Goal: Task Accomplishment & Management: Complete application form

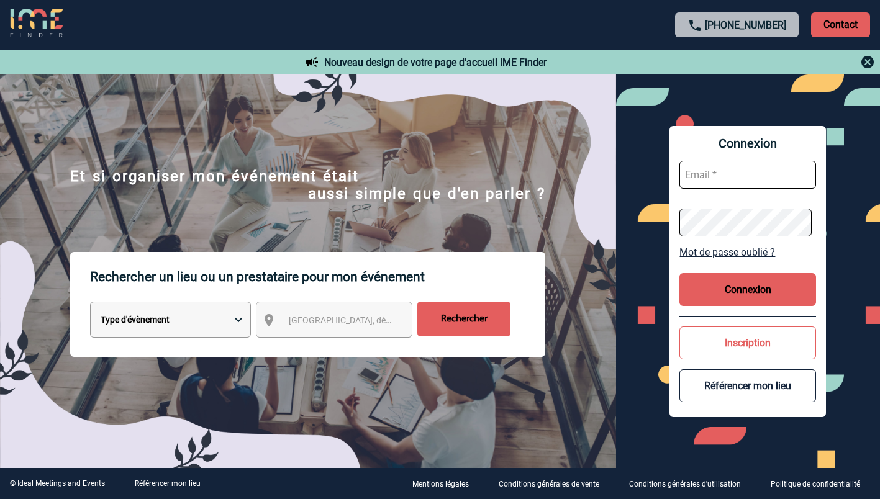
click at [736, 169] on input "text" at bounding box center [747, 175] width 137 height 28
type input "ketty.danican@capgemini.com"
click at [736, 281] on button "Connexion" at bounding box center [747, 289] width 137 height 33
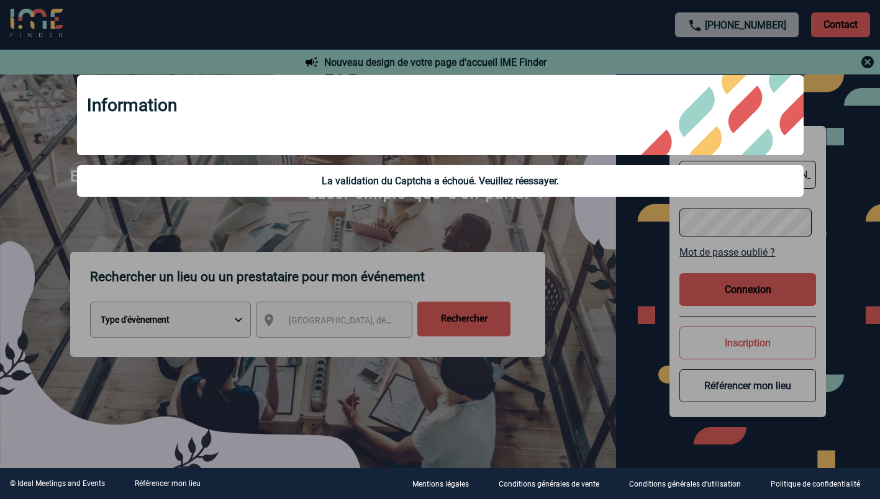
click at [625, 255] on div at bounding box center [440, 249] width 880 height 499
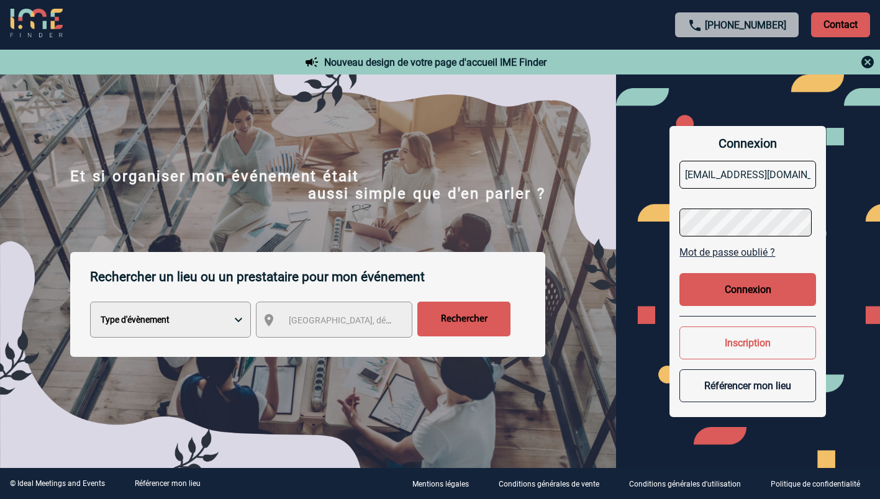
click at [708, 286] on button "Connexion" at bounding box center [747, 289] width 137 height 33
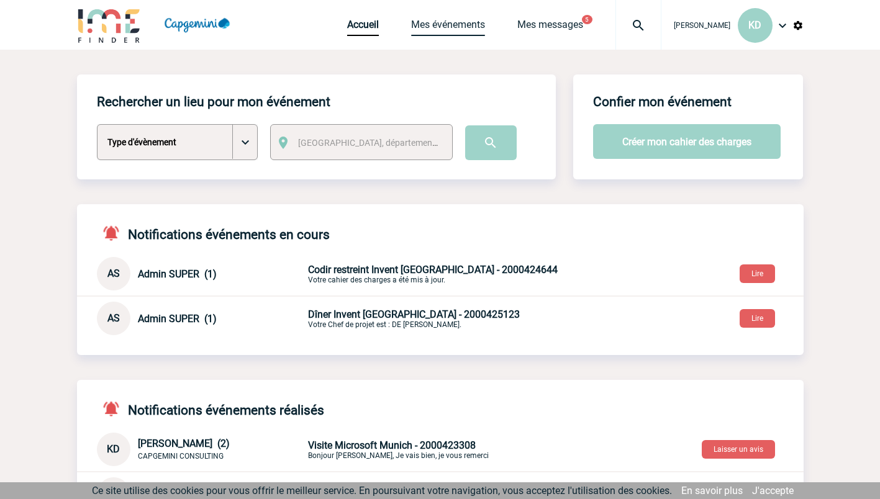
click at [438, 23] on link "Mes événements" at bounding box center [448, 27] width 74 height 17
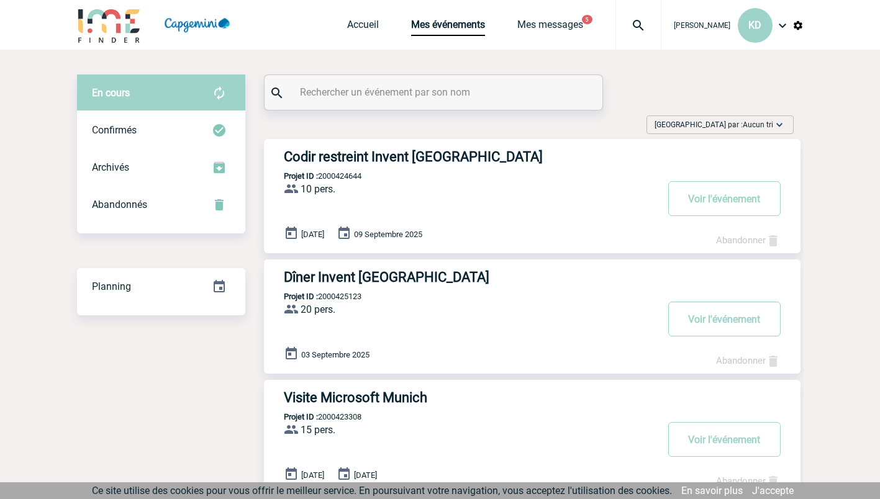
click at [173, 166] on div "Archivés" at bounding box center [161, 167] width 168 height 37
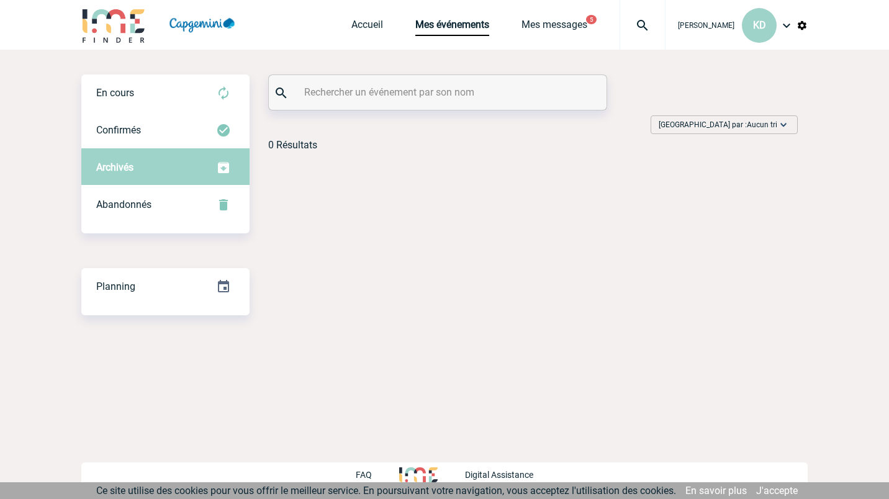
click at [164, 193] on div "Abandonnés" at bounding box center [165, 204] width 168 height 37
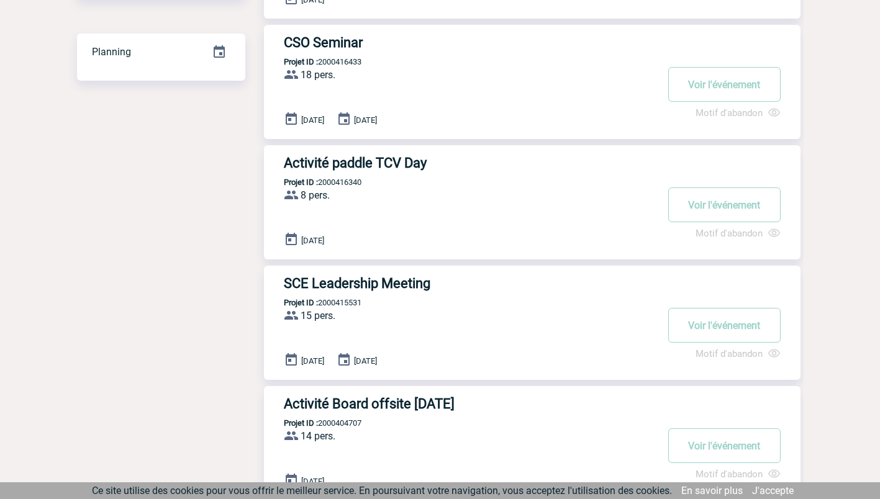
scroll to position [186, 0]
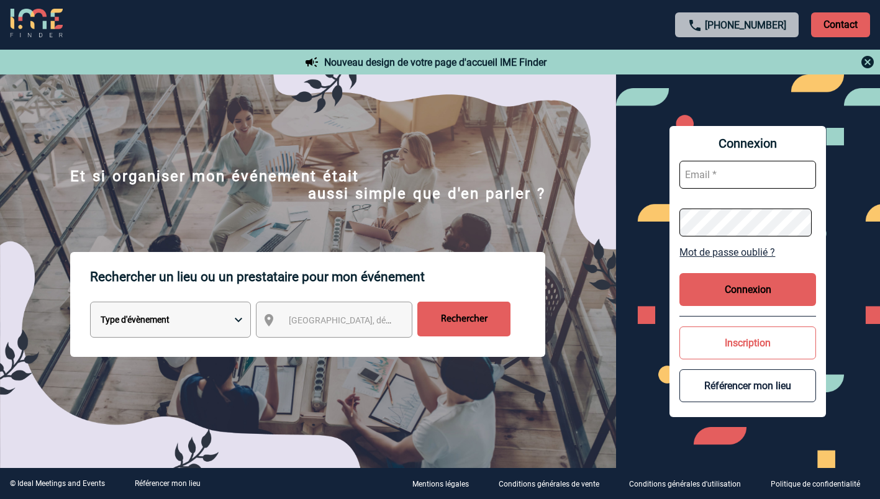
click at [721, 175] on input "text" at bounding box center [747, 175] width 137 height 28
type input "[EMAIL_ADDRESS][DOMAIN_NAME]"
click at [738, 292] on button "Connexion" at bounding box center [747, 289] width 137 height 33
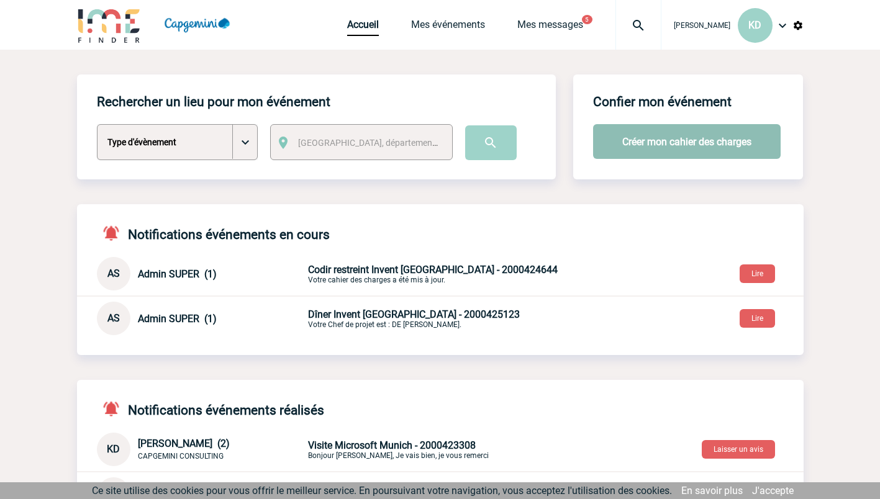
click at [630, 138] on button "Créer mon cahier des charges" at bounding box center [686, 141] width 187 height 35
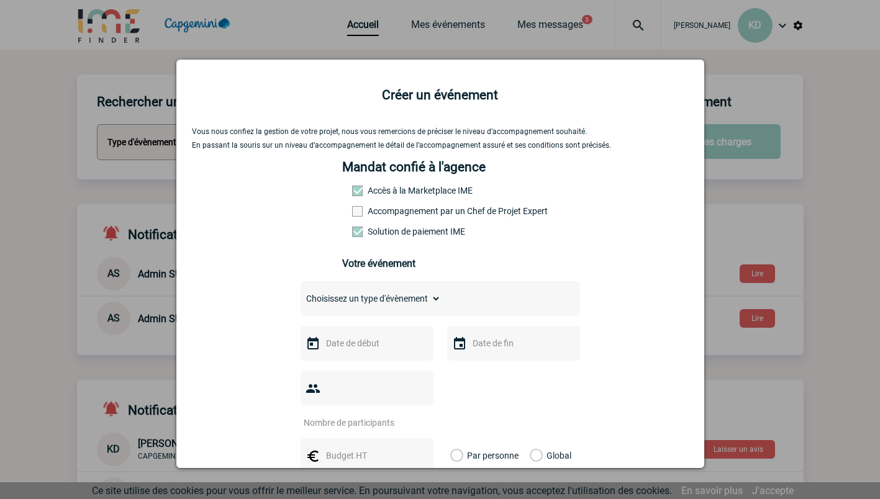
click at [353, 216] on span at bounding box center [357, 211] width 11 height 11
click at [0, 0] on input "Accompagnement par un Chef de Projet Expert" at bounding box center [0, 0] width 0 height 0
click at [421, 297] on select "Choisissez un type d'évènement Séminaire avec nuitée Séminaire sans nuitée Repa…" at bounding box center [370, 298] width 140 height 17
select select "4"
click at [300, 293] on select "Choisissez un type d'évènement Séminaire avec nuitée Séminaire sans nuitée Repa…" at bounding box center [370, 298] width 140 height 17
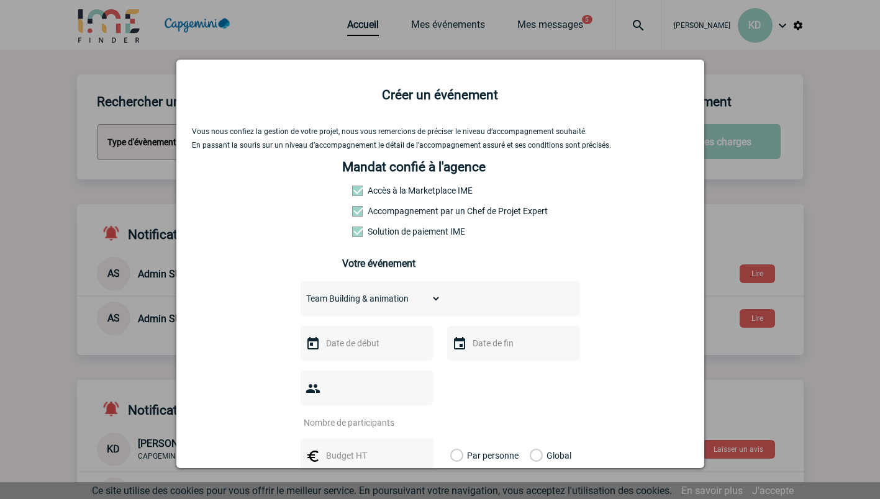
click at [348, 348] on input "text" at bounding box center [366, 343] width 86 height 16
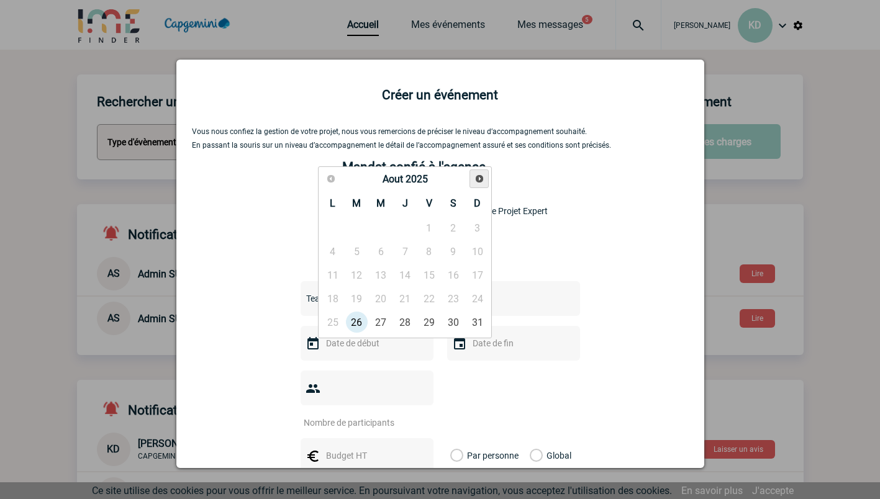
click at [479, 179] on span "Suivant" at bounding box center [479, 179] width 10 height 10
click at [330, 253] on link "8" at bounding box center [332, 251] width 23 height 22
type input "[DATE]"
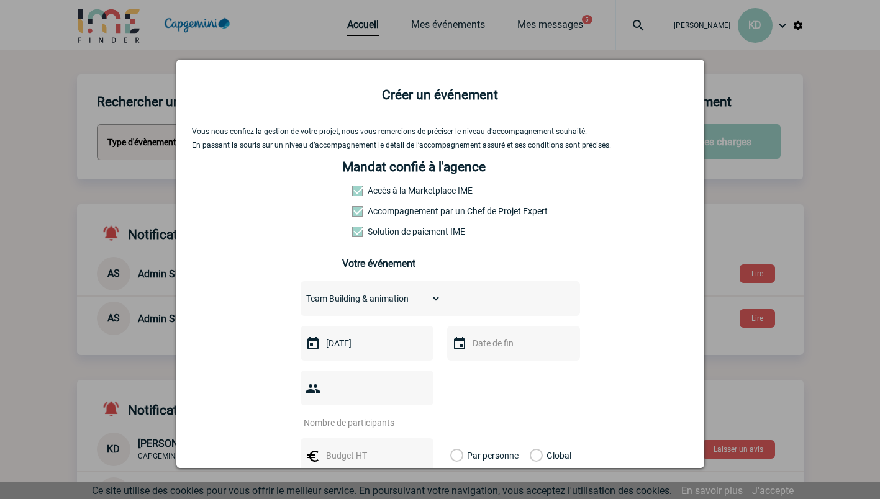
click at [483, 345] on input "text" at bounding box center [512, 343] width 86 height 16
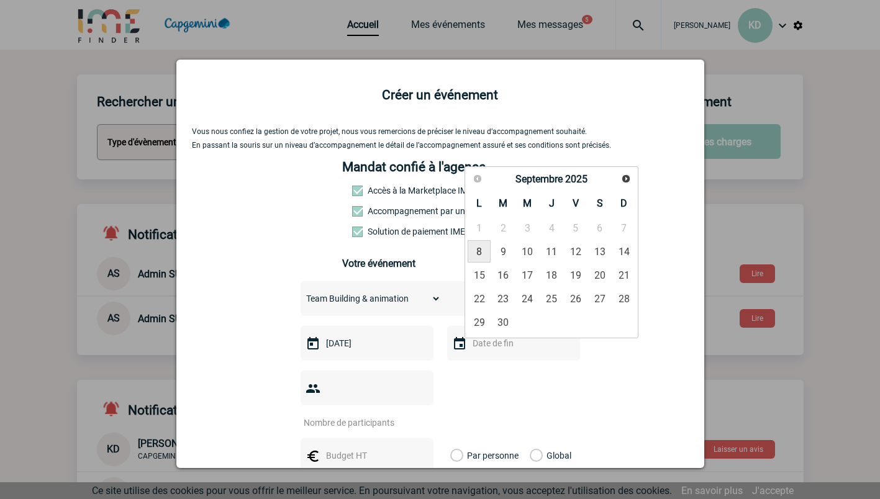
click at [474, 243] on link "8" at bounding box center [478, 251] width 23 height 22
type input "[DATE]"
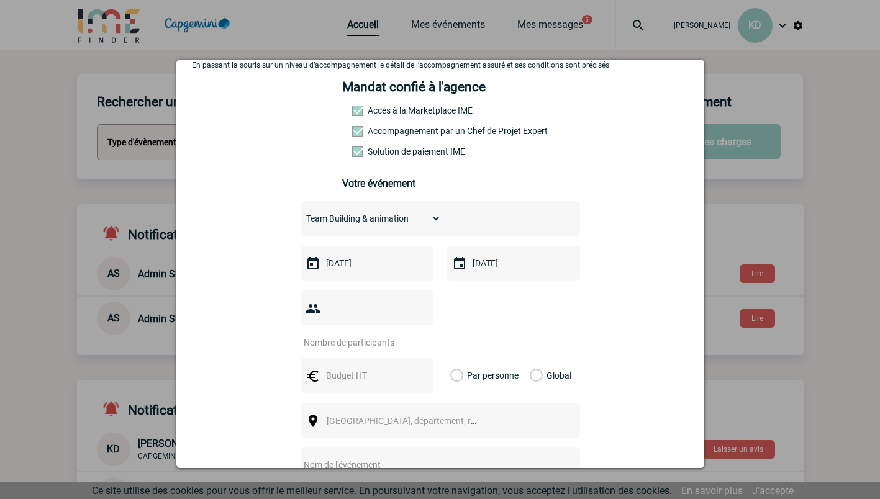
scroll to position [94, 0]
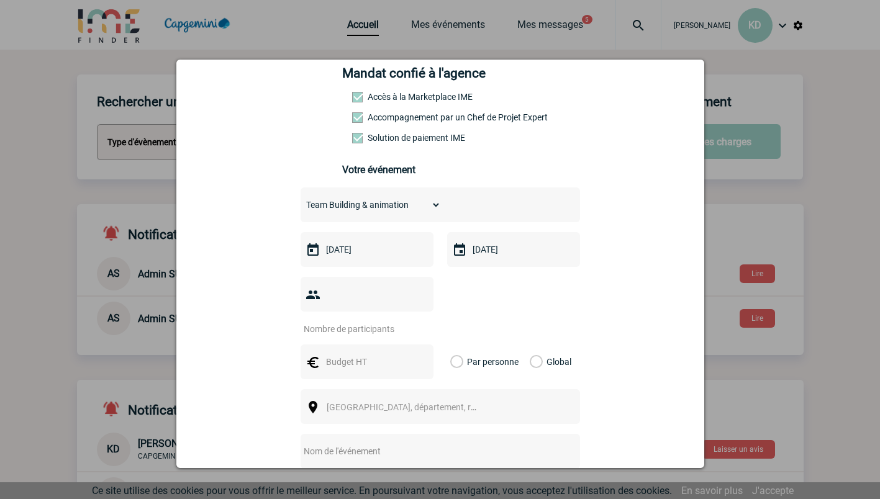
click at [362, 321] on input "number" at bounding box center [358, 329] width 117 height 16
type input "11"
click at [465, 304] on div "11" at bounding box center [439, 306] width 279 height 58
click at [557, 141] on div "Vous nous confiez la gestion de votre projet, nous vous remercions de préciser …" at bounding box center [440, 317] width 497 height 566
click at [557, 145] on div "Vous nous confiez la gestion de votre projet, nous vous remercions de préciser …" at bounding box center [440, 317] width 497 height 566
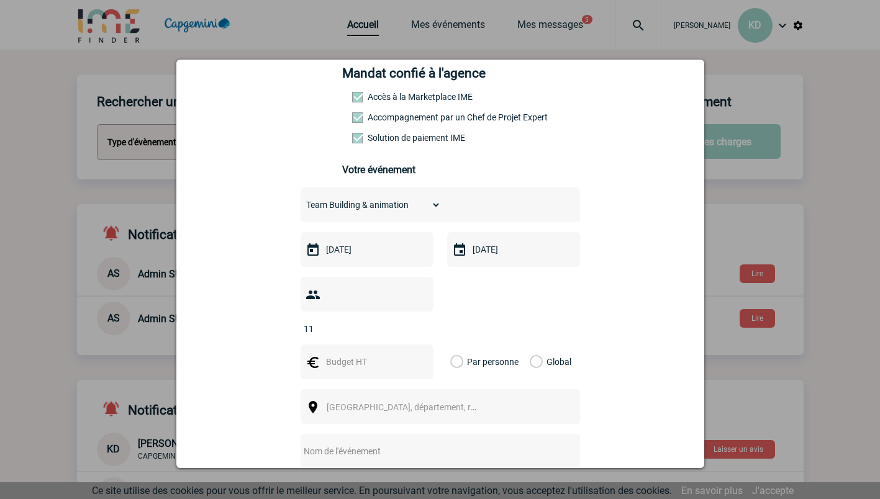
click at [557, 149] on div "Vous nous confiez la gestion de votre projet, nous vous remercions de préciser …" at bounding box center [440, 317] width 497 height 566
click at [789, 374] on div at bounding box center [440, 249] width 880 height 499
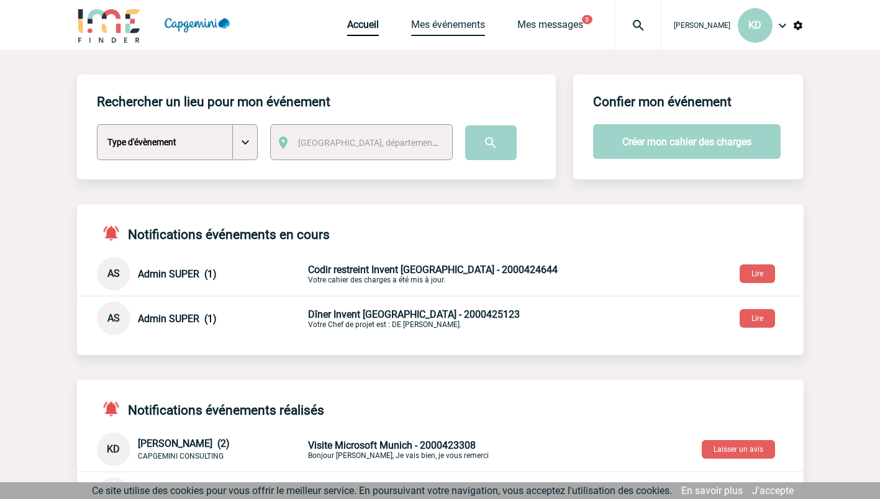
click at [465, 27] on link "Mes événements" at bounding box center [448, 27] width 74 height 17
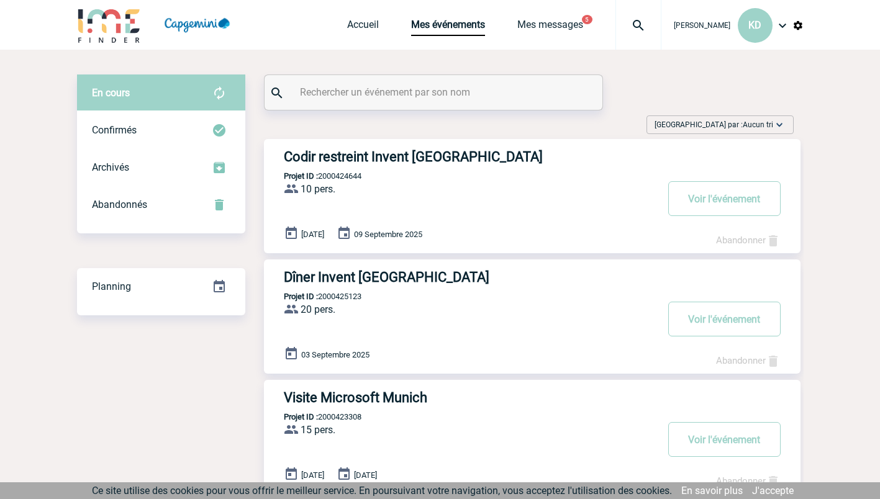
click at [116, 19] on img at bounding box center [109, 24] width 65 height 35
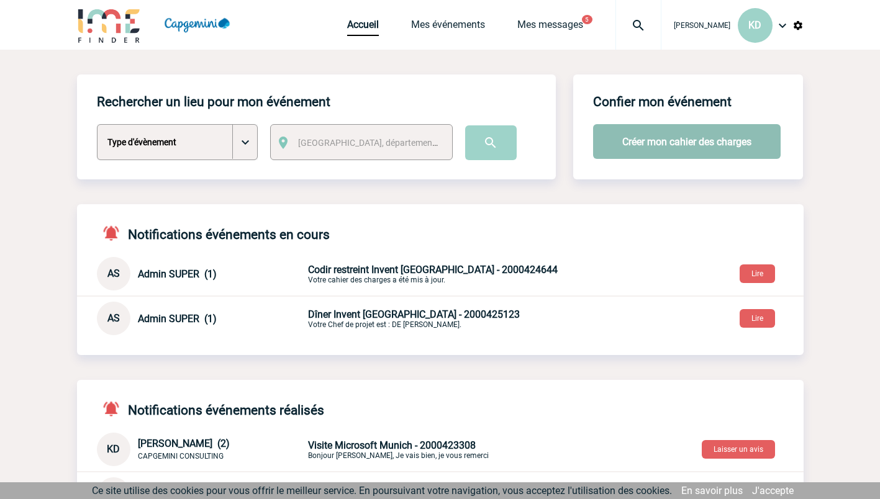
click at [630, 130] on button "Créer mon cahier des charges" at bounding box center [686, 141] width 187 height 35
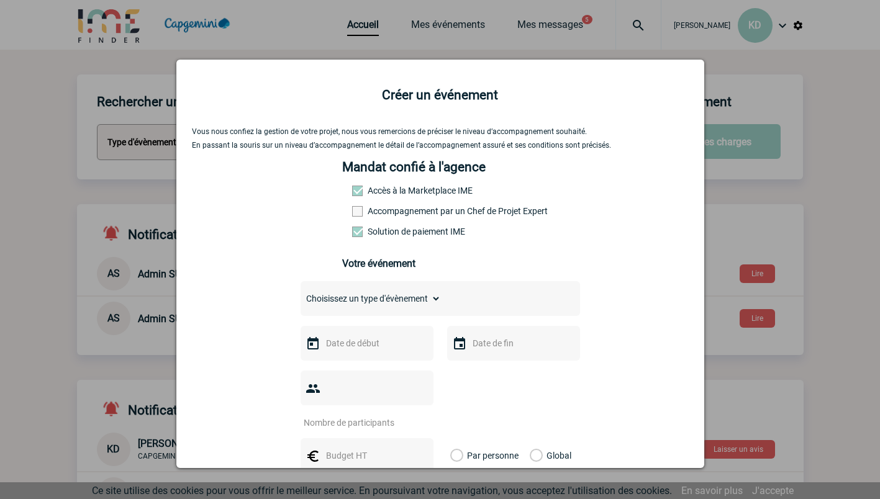
click at [352, 217] on span at bounding box center [357, 211] width 11 height 11
click at [0, 0] on input "Accompagnement par un Chef de Projet Expert" at bounding box center [0, 0] width 0 height 0
click at [368, 313] on div "Choisissez un type d'évènement Séminaire avec nuitée Séminaire sans nuitée Repa…" at bounding box center [439, 298] width 279 height 35
click at [374, 307] on select "Choisissez un type d'évènement Séminaire avec nuitée Séminaire sans nuitée Repa…" at bounding box center [370, 298] width 140 height 17
select select "4"
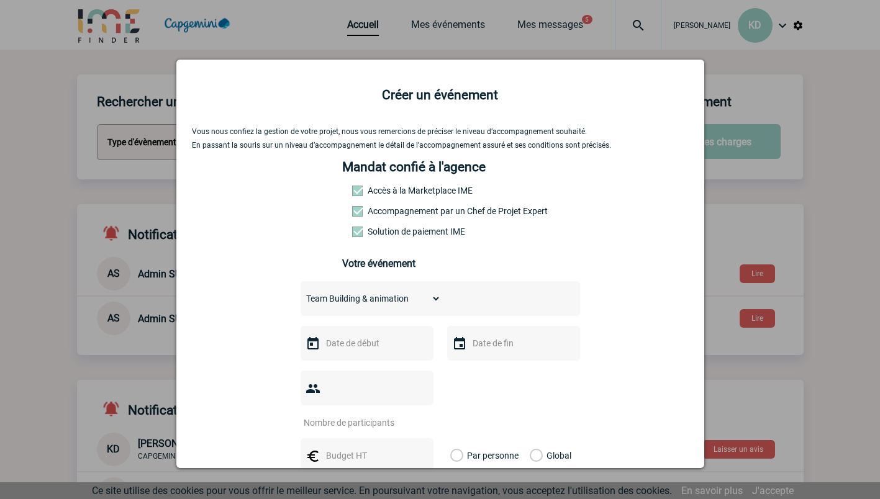
click at [300, 293] on select "Choisissez un type d'évènement Séminaire avec nuitée Séminaire sans nuitée Repa…" at bounding box center [370, 298] width 140 height 17
click at [332, 345] on input "text" at bounding box center [366, 343] width 86 height 16
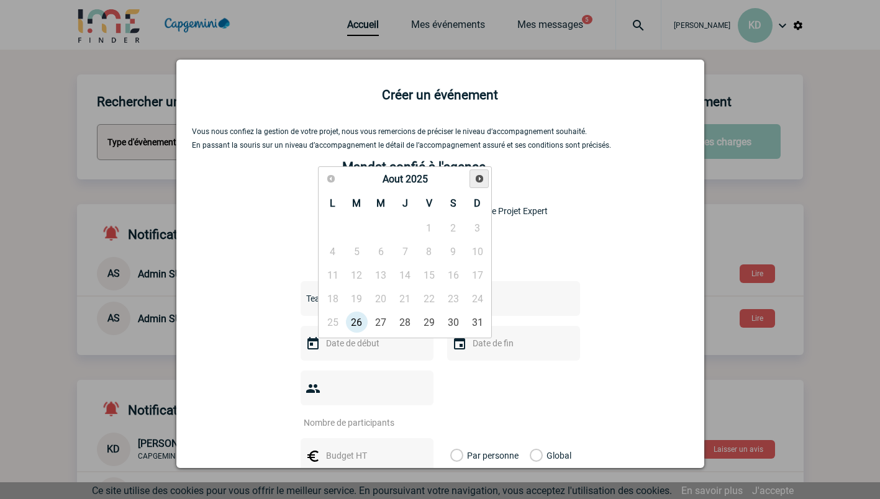
click at [481, 179] on span "Suivant" at bounding box center [479, 179] width 10 height 10
click at [336, 249] on link "8" at bounding box center [332, 251] width 23 height 22
type input "[DATE]"
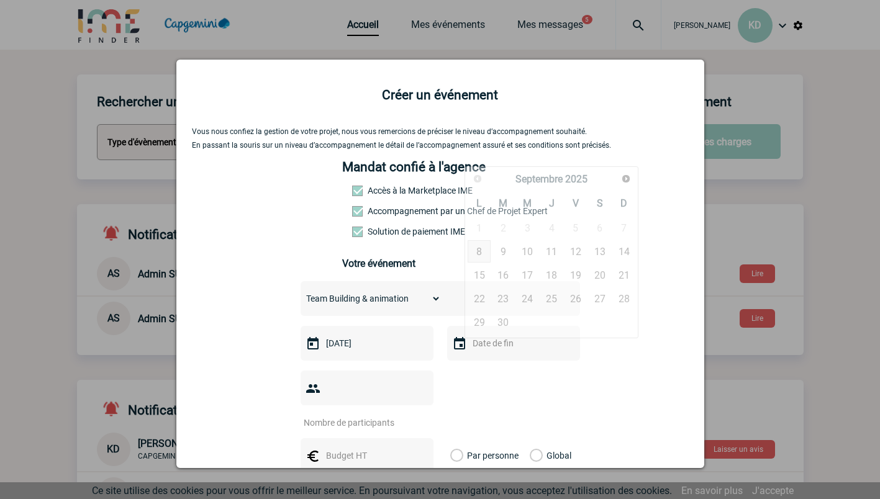
click at [469, 346] on input "text" at bounding box center [512, 343] width 86 height 16
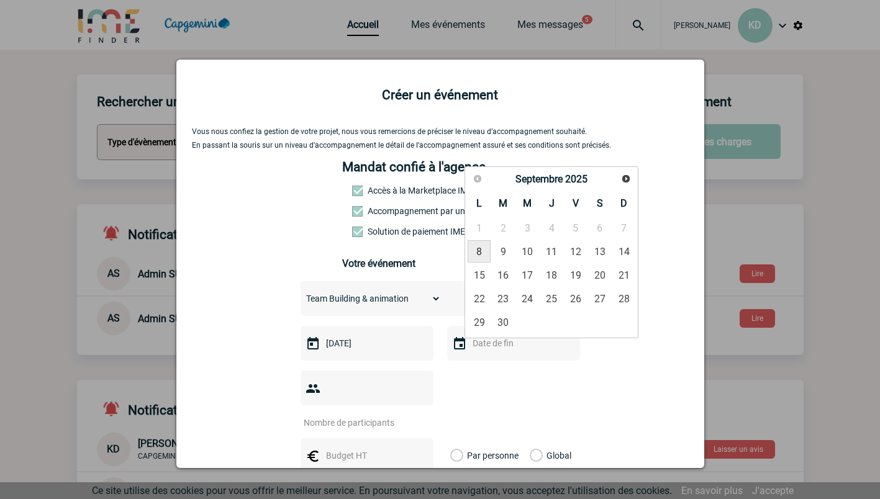
click at [479, 250] on link "8" at bounding box center [478, 251] width 23 height 22
type input "[DATE]"
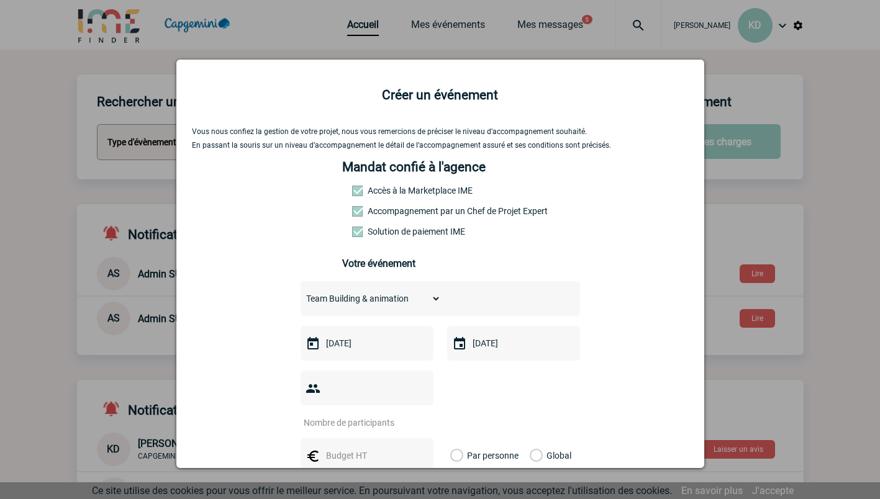
click at [336, 415] on input "number" at bounding box center [358, 423] width 117 height 16
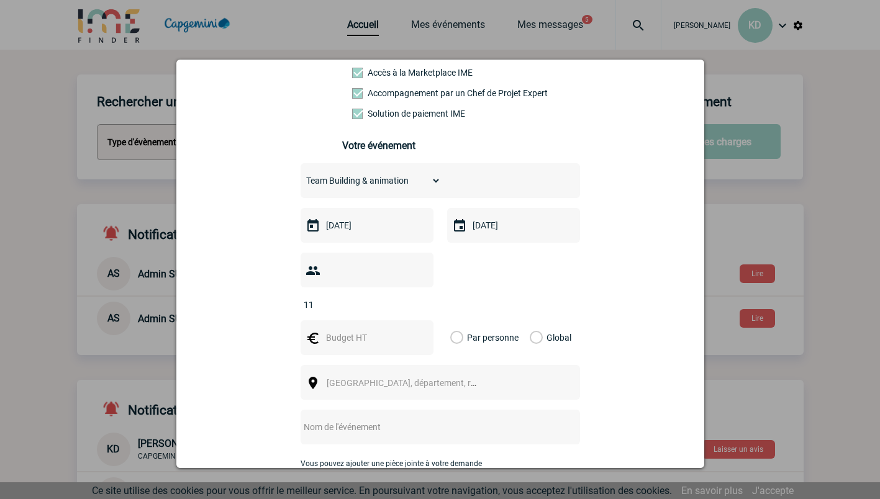
scroll to position [128, 0]
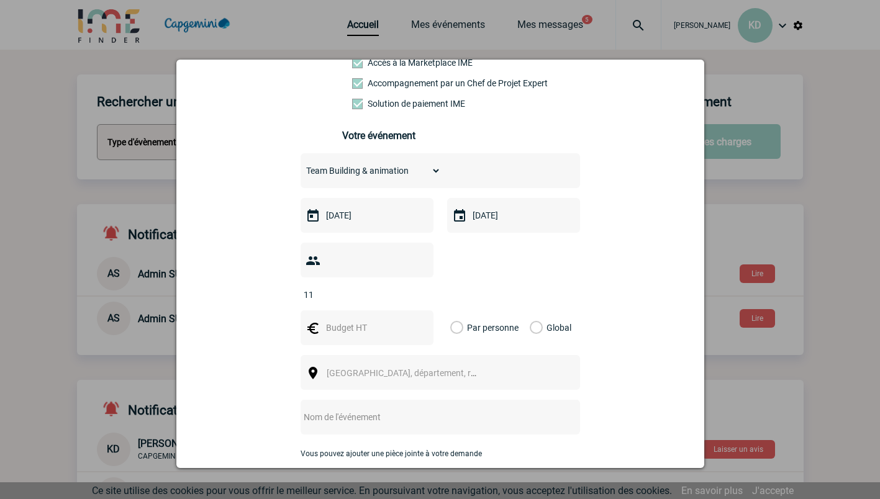
type input "11"
click at [363, 310] on div at bounding box center [366, 327] width 133 height 35
click at [356, 320] on input "text" at bounding box center [366, 328] width 86 height 16
type input "2000"
click at [529, 310] on label "Global" at bounding box center [533, 327] width 8 height 35
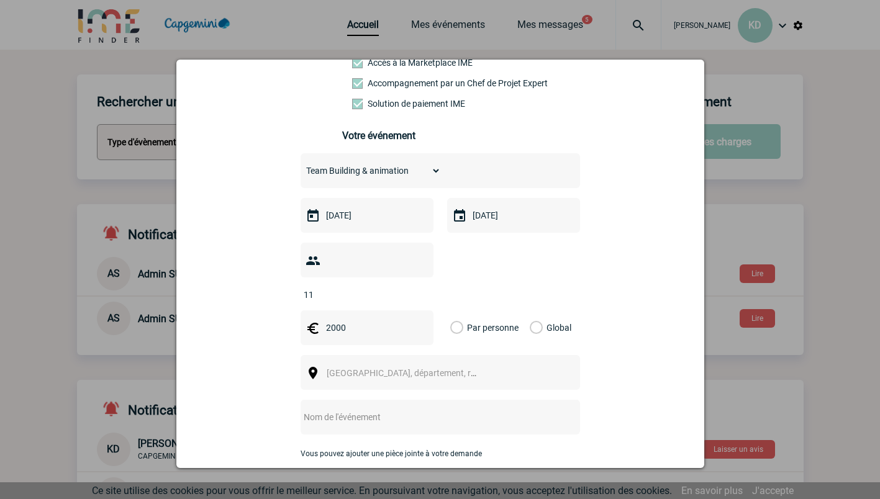
click at [0, 0] on input "Global" at bounding box center [0, 0] width 0 height 0
click at [421, 368] on span "[GEOGRAPHIC_DATA], département, région..." at bounding box center [412, 373] width 173 height 10
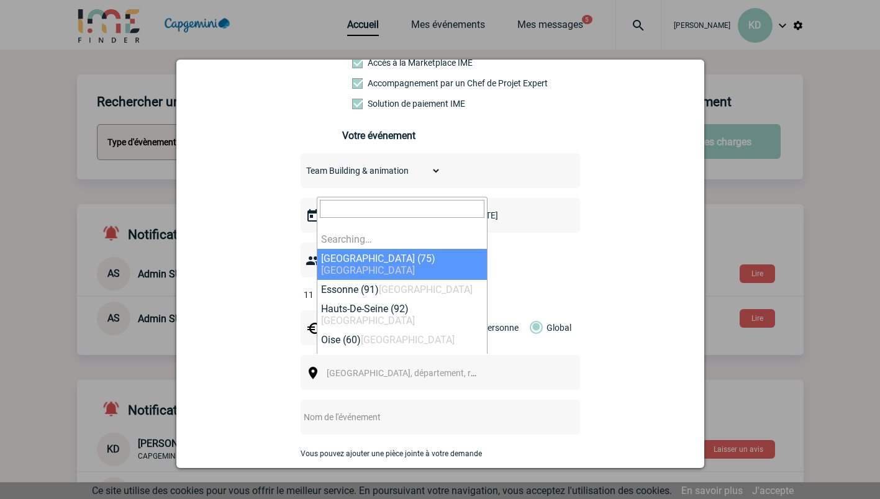
click at [421, 368] on span "[GEOGRAPHIC_DATA], département, région..." at bounding box center [412, 373] width 173 height 10
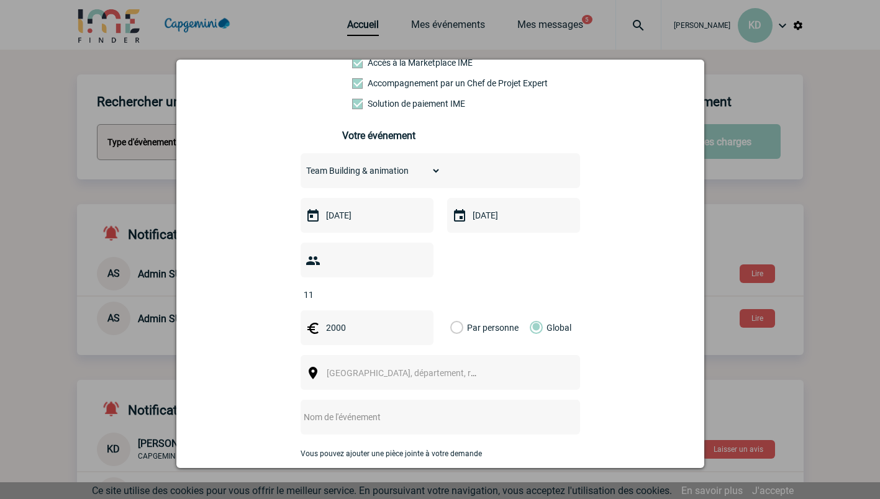
click at [354, 368] on span "[GEOGRAPHIC_DATA], département, région..." at bounding box center [412, 373] width 173 height 10
drag, startPoint x: 534, startPoint y: 364, endPoint x: 315, endPoint y: 349, distance: 220.3
click at [315, 366] on img at bounding box center [312, 373] width 15 height 15
click at [328, 368] on span "Ville, département, région..." at bounding box center [412, 373] width 173 height 10
click at [639, 273] on div "Vous nous confiez la gestion de votre projet, nous vous remercions de préciser …" at bounding box center [440, 282] width 497 height 566
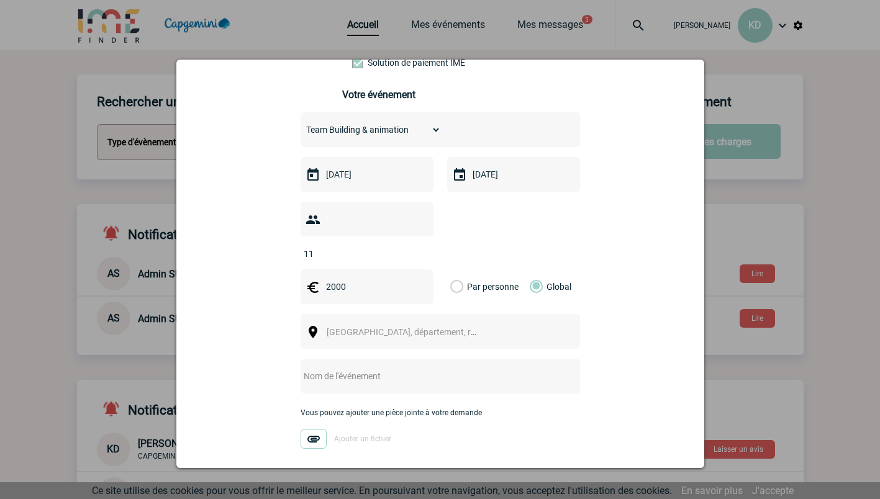
scroll to position [202, 0]
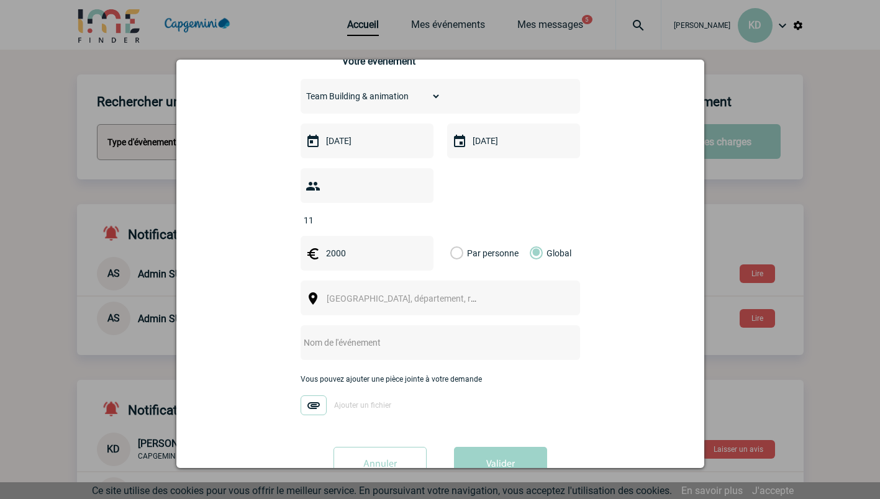
click at [324, 335] on input "text" at bounding box center [423, 343] width 246 height 16
type input "b"
type input "Balade sur Chaland"
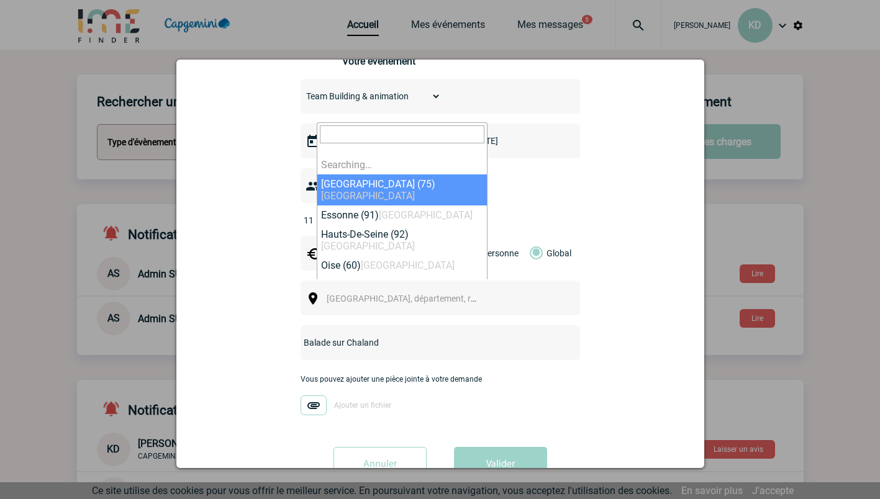
click at [376, 294] on span "Ville, département, région..." at bounding box center [412, 299] width 173 height 10
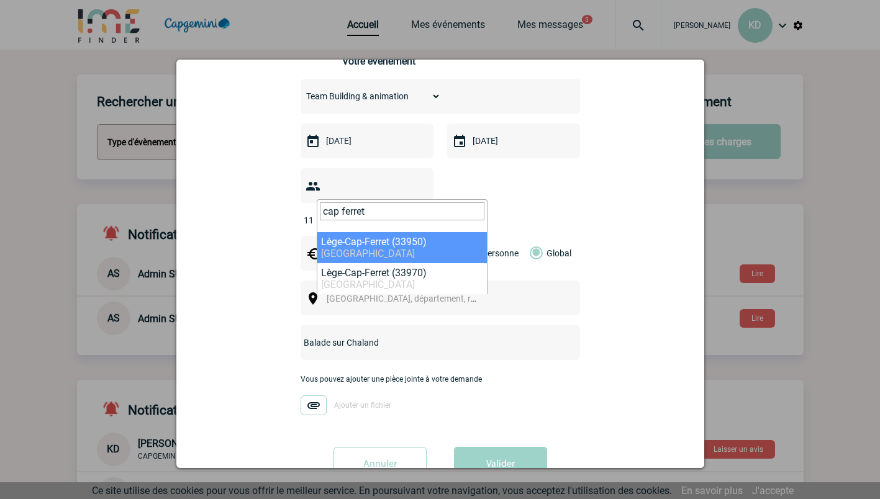
type input "cap ferret"
select select "24606"
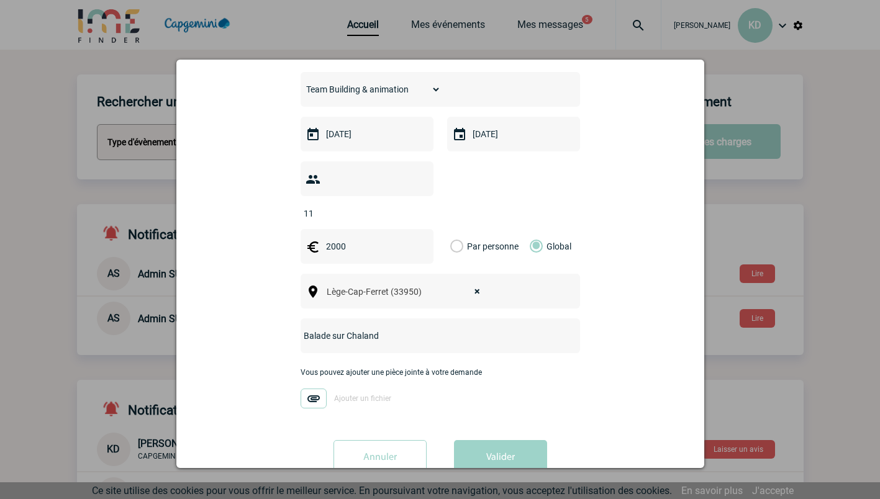
scroll to position [225, 0]
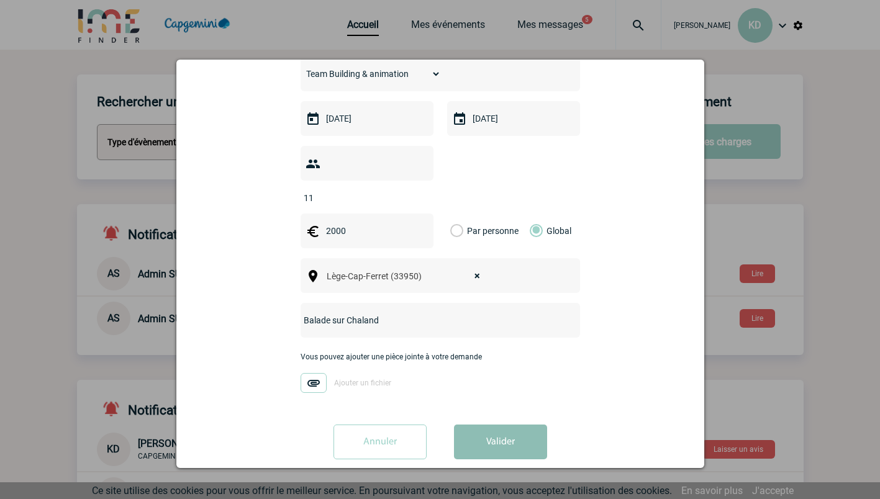
click at [466, 425] on button "Valider" at bounding box center [500, 442] width 93 height 35
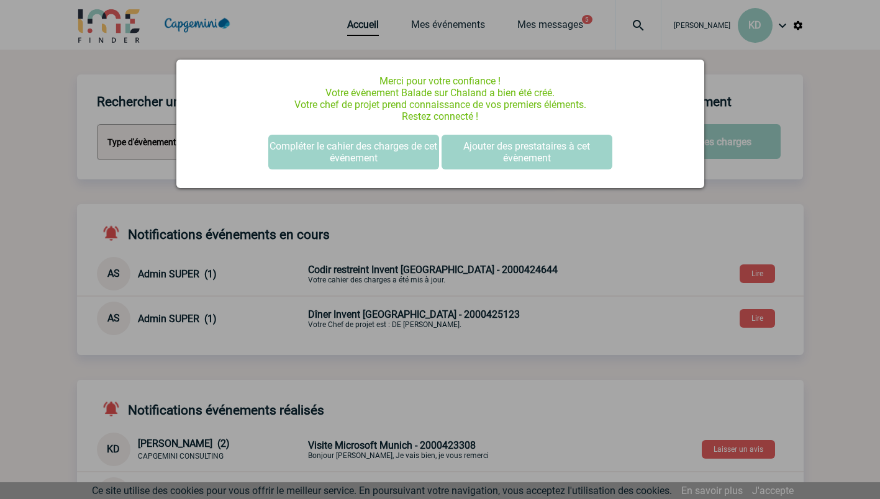
scroll to position [0, 0]
click at [341, 138] on button "Compléter le cahier des charges de cet événement" at bounding box center [353, 152] width 171 height 35
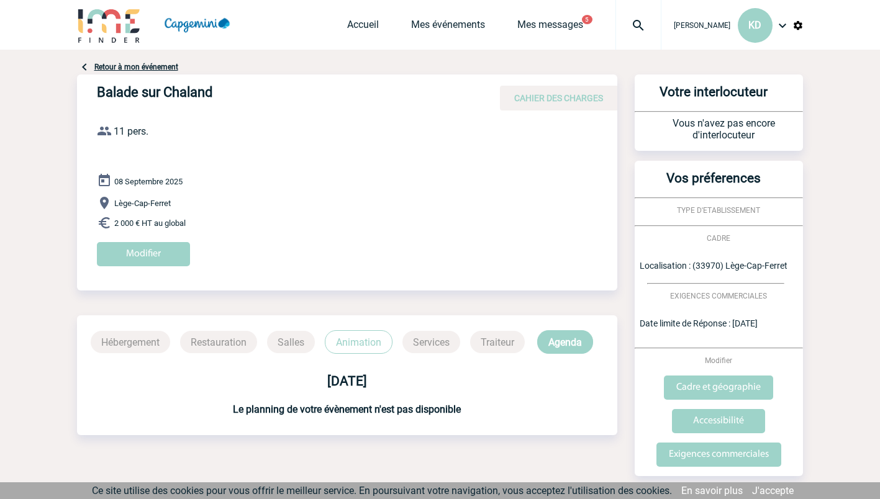
click at [541, 101] on span "CAHIER DES CHARGES" at bounding box center [558, 98] width 89 height 10
click at [122, 238] on div "08 Septembre 2025 Lège-Cap-Ferret 2 000 € HT au global Modifier" at bounding box center [357, 224] width 520 height 102
click at [127, 250] on input "Modifier" at bounding box center [143, 254] width 93 height 24
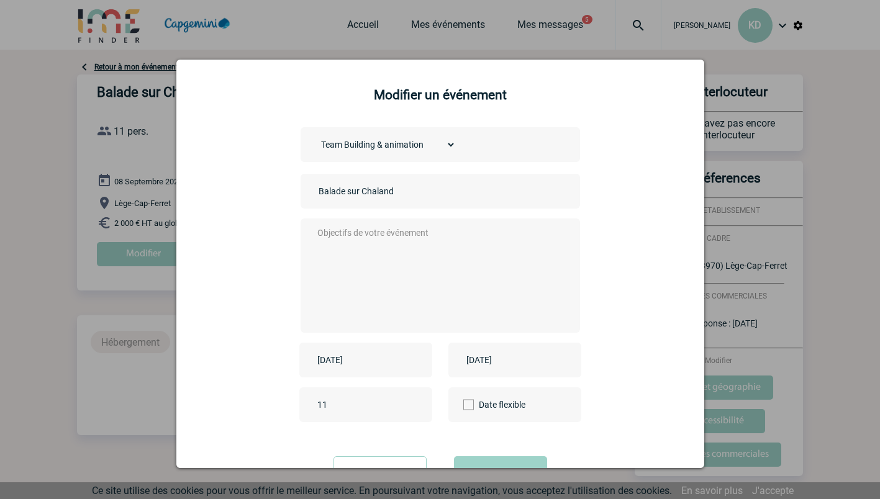
click at [395, 233] on textarea at bounding box center [436, 274] width 245 height 99
click at [323, 265] on textarea "Bonjour, Nous souhaitons faite une balade sur Chaland le lundi 8 serptembre." at bounding box center [436, 274] width 245 height 99
click at [364, 267] on textarea "Bonjour, Nous souhaitons faite une balade sur Chaland le lundi 8 septembre." at bounding box center [436, 274] width 245 height 99
click at [244, 317] on div "Choisissez un type d'évènement Séminaire avec nuitée Séminaire sans nuitée Repa…" at bounding box center [440, 285] width 497 height 317
click at [323, 278] on textarea "Bonjour, Nous souhaitons faite une balade sur Chaland le lundi 8 septembre." at bounding box center [436, 274] width 245 height 99
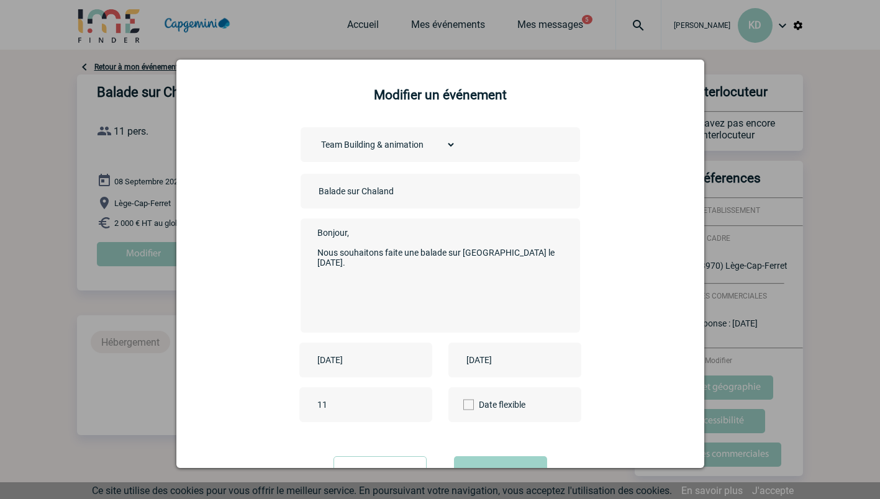
click at [323, 278] on textarea "Bonjour, Nous souhaitons faite une balade sur Chaland le lundi 8 septembre." at bounding box center [436, 274] width 245 height 99
click at [314, 251] on textarea "Bonjour, Nous souhaitons faite une balade sur Chaland le lundi 8 septembre. Nou…" at bounding box center [436, 274] width 245 height 99
click at [521, 256] on textarea "Bonjour, Dans le cadre de notre séminaire (7 au 9 septembre àvla Co(o)rniche), …" at bounding box center [436, 274] width 245 height 99
click at [511, 286] on textarea "Bonjour, Dans le cadre de notre séminaire (7 au 9 septembre à la Co(o)rniche), …" at bounding box center [436, 274] width 245 height 99
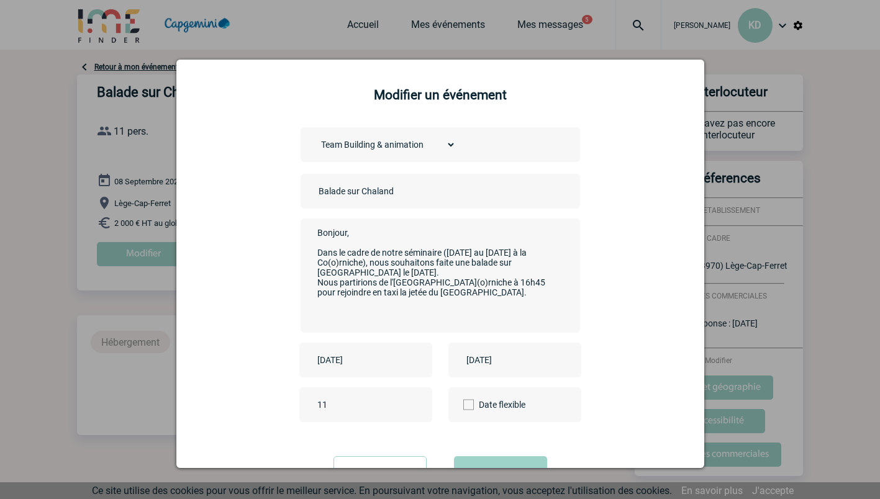
click at [462, 313] on textarea "Bonjour, Dans le cadre de notre séminaire (7 au 9 septembre à la Co(o)rniche), …" at bounding box center [436, 274] width 245 height 99
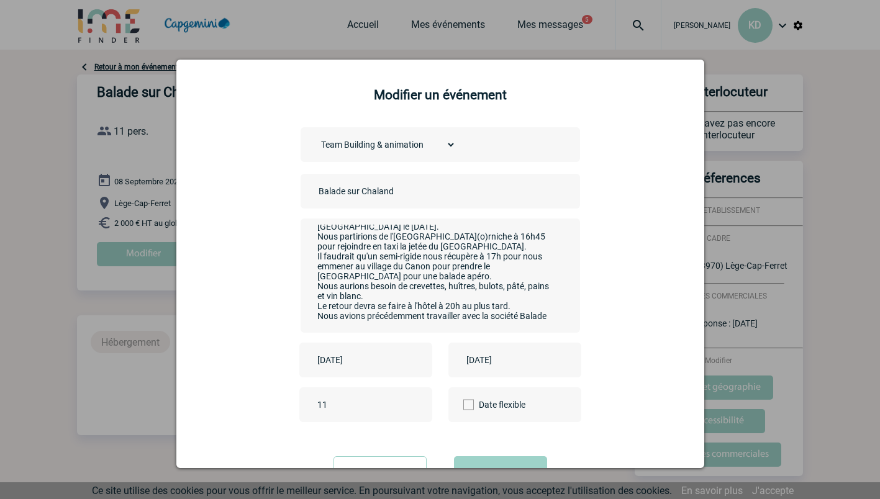
scroll to position [62, 0]
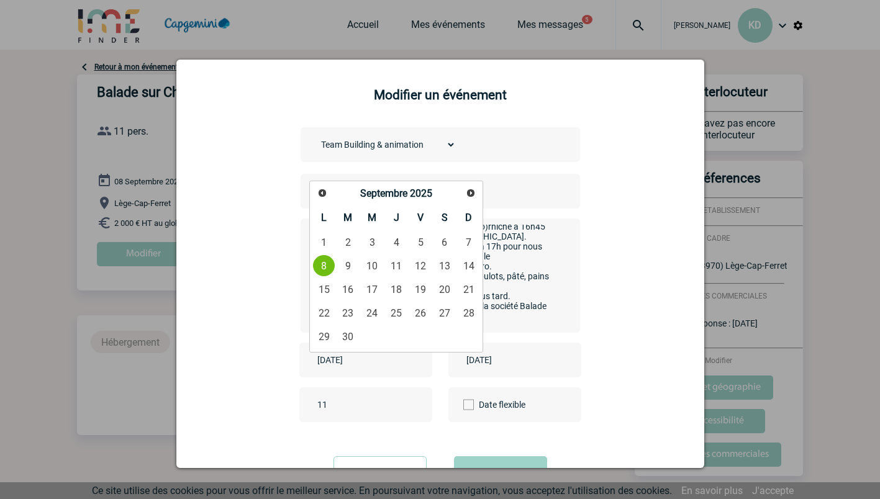
click at [629, 277] on div "Choisissez un type d'évènement Séminaire avec nuitée Séminaire sans nuitée Repa…" at bounding box center [440, 285] width 497 height 317
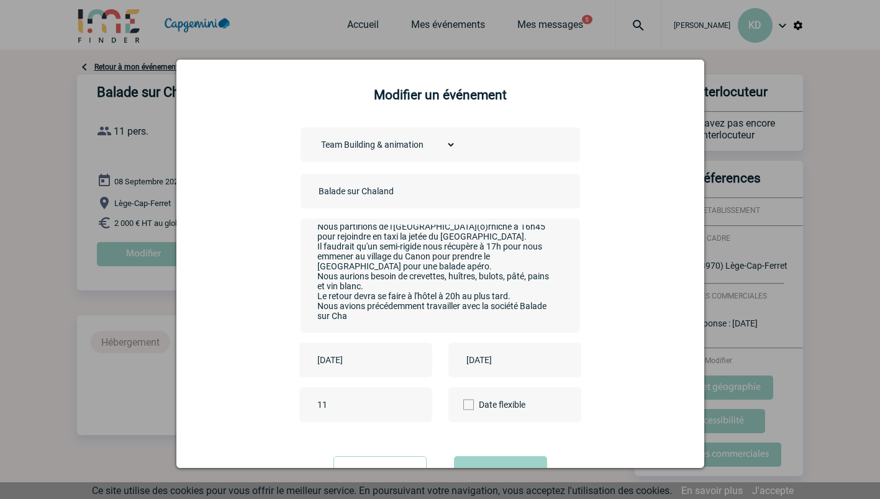
click at [380, 316] on textarea "Bonjour, Dans le cadre de notre séminaire (7 au 9 septembre à la Co(o)rniche), …" at bounding box center [436, 274] width 245 height 99
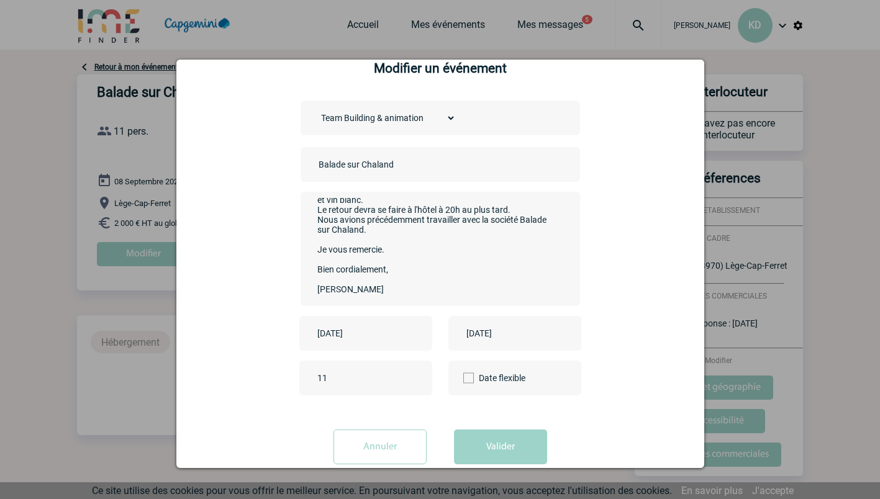
scroll to position [52, 0]
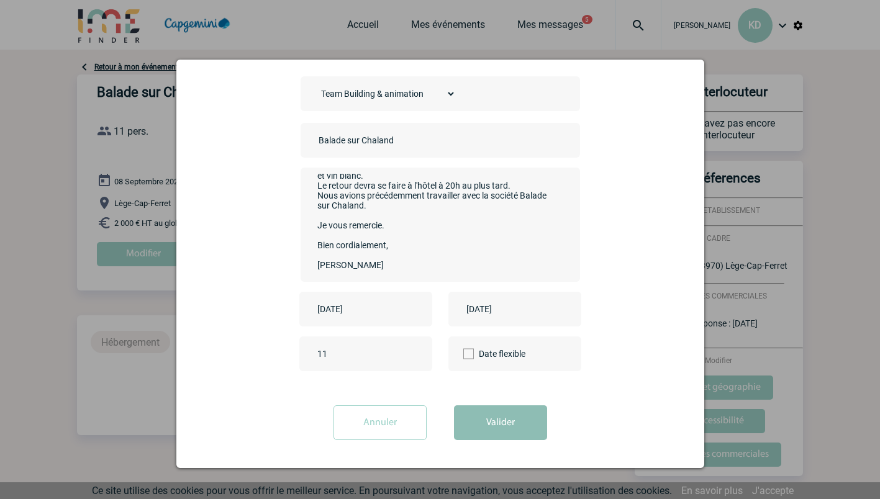
type textarea "Bonjour, Dans le cadre de notre séminaire (7 au 9 septembre à la Co(o)rniche), …"
click at [466, 422] on button "Valider" at bounding box center [500, 422] width 93 height 35
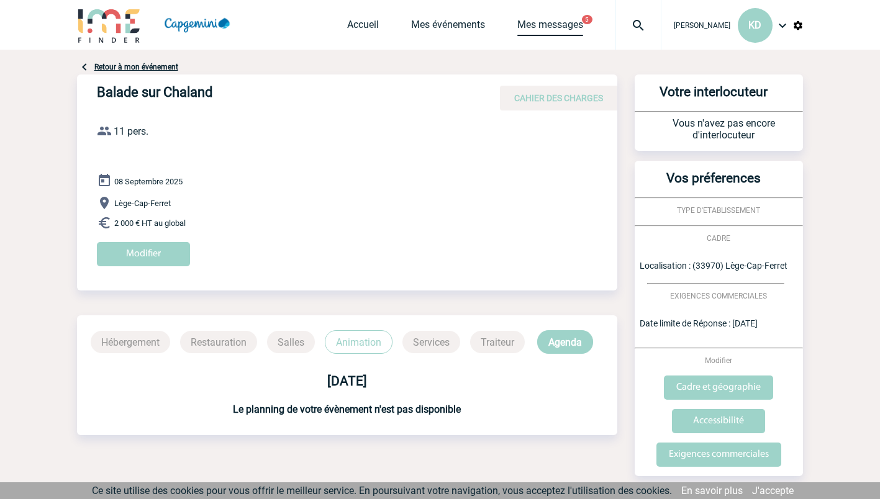
click at [574, 24] on link "Mes messages" at bounding box center [550, 27] width 66 height 17
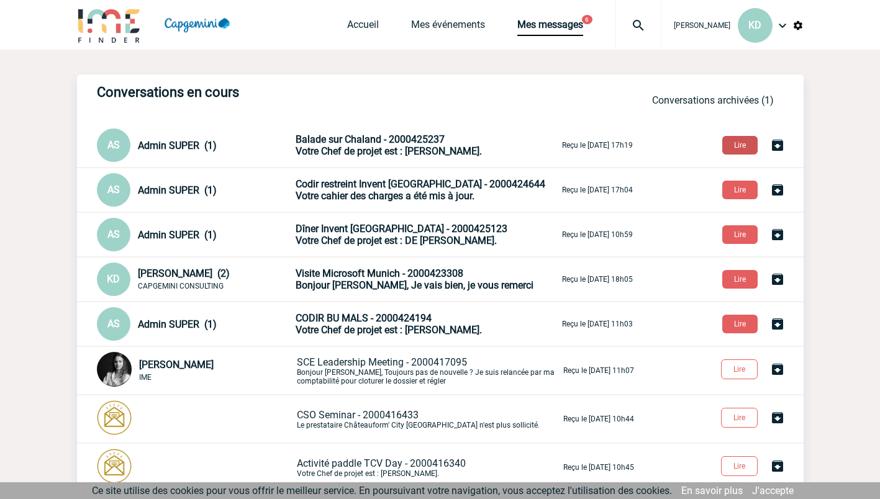
click at [731, 143] on button "Lire" at bounding box center [739, 145] width 35 height 19
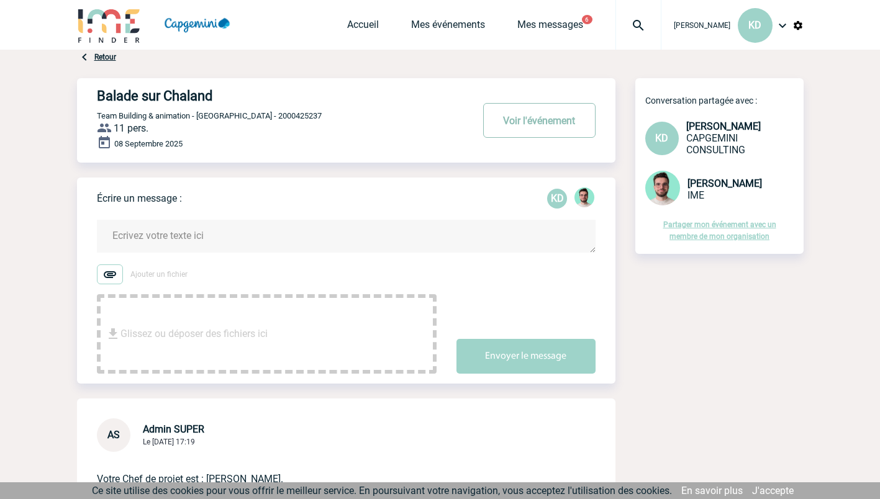
click at [541, 125] on button "Voir l'événement" at bounding box center [539, 120] width 112 height 35
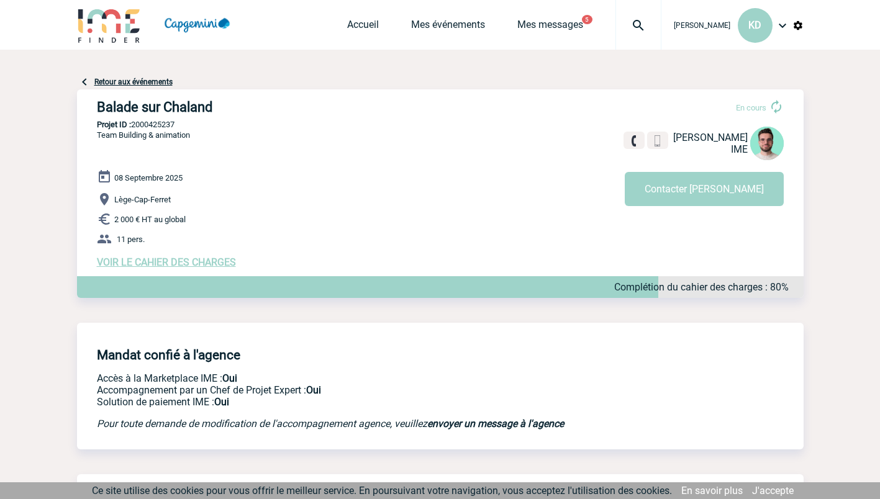
click at [214, 268] on span "VOIR LE CAHIER DES CHARGES" at bounding box center [166, 262] width 139 height 12
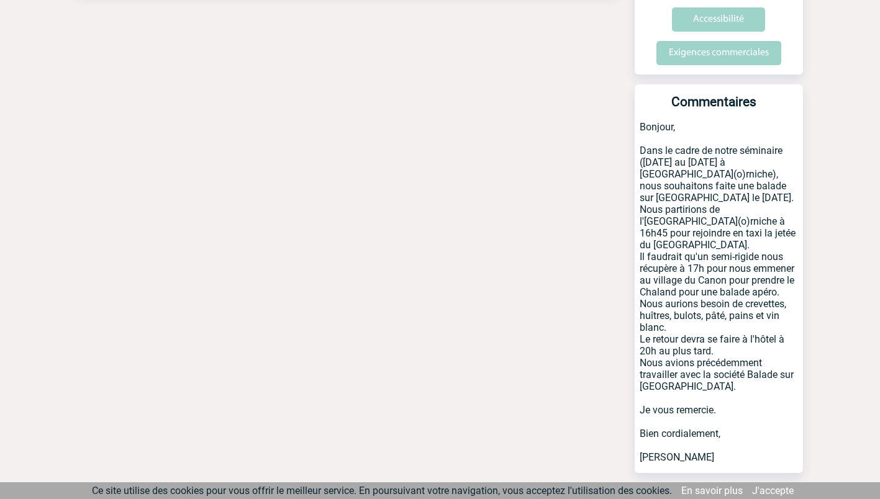
scroll to position [451, 0]
